Goal: Task Accomplishment & Management: Manage account settings

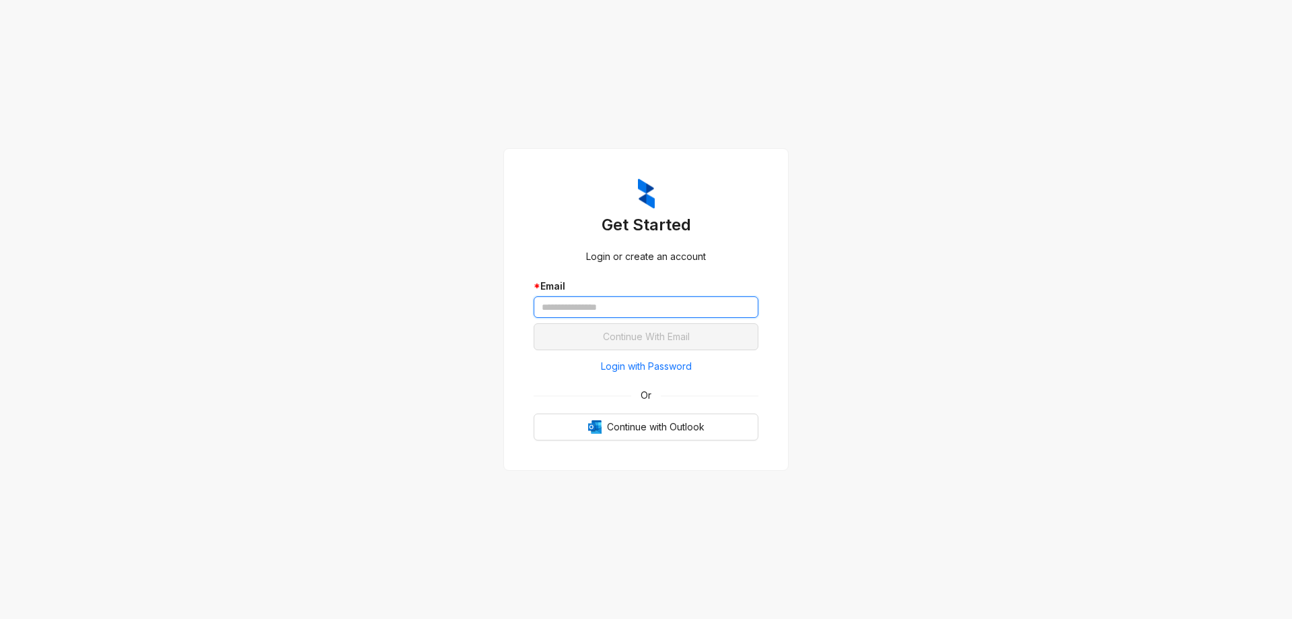
click at [592, 309] on input "text" at bounding box center [646, 307] width 225 height 22
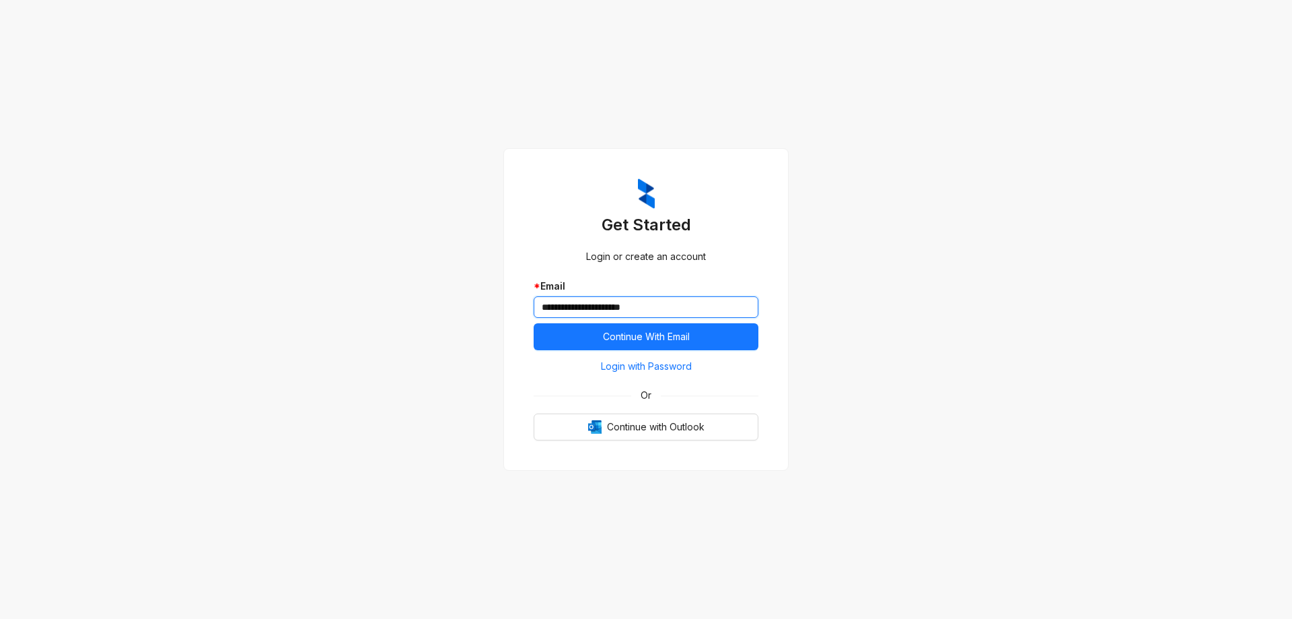
type input "**********"
click at [534, 323] on button "Continue With Email" at bounding box center [646, 336] width 225 height 27
click at [703, 339] on button "Continue With Email" at bounding box center [646, 336] width 225 height 27
click at [670, 369] on span "Login with Password" at bounding box center [646, 366] width 91 height 15
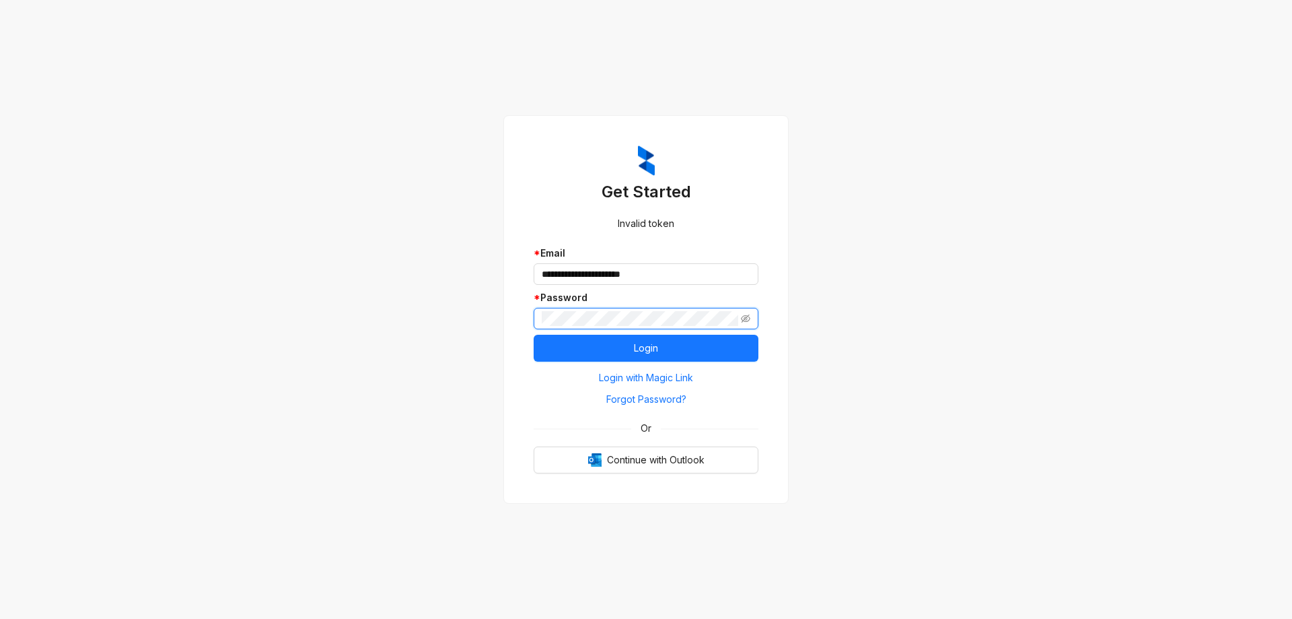
click at [534, 334] on button "Login" at bounding box center [646, 347] width 225 height 27
click at [665, 385] on span "Login with Magic Link" at bounding box center [646, 377] width 94 height 15
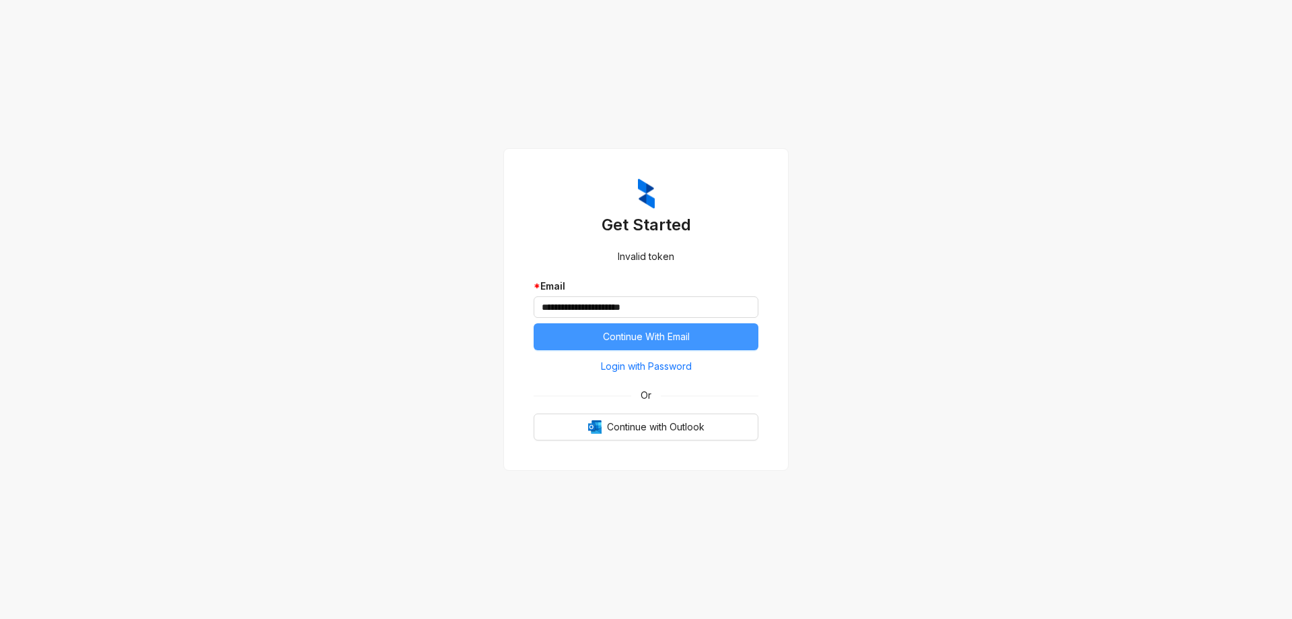
click at [706, 342] on button "Continue With Email" at bounding box center [646, 336] width 225 height 27
click at [721, 338] on button "Continue With Email" at bounding box center [646, 336] width 225 height 27
click at [826, 114] on div "**********" at bounding box center [646, 309] width 1292 height 619
click at [668, 434] on span "Continue with Outlook" at bounding box center [656, 426] width 98 height 15
